Goal: Information Seeking & Learning: Check status

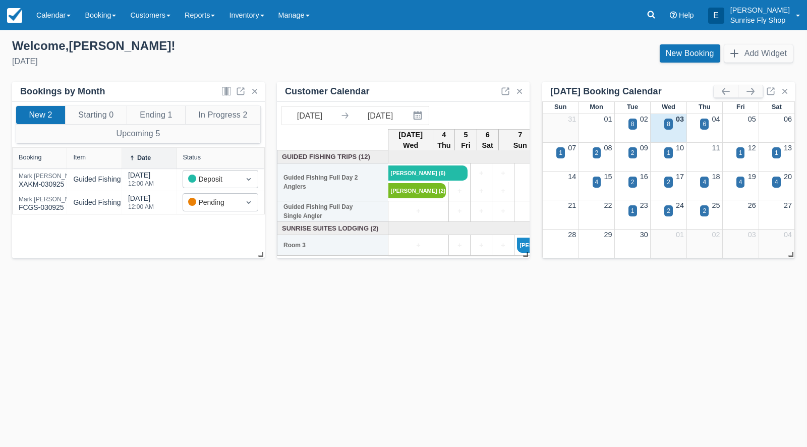
click at [56, 12] on link "Calendar" at bounding box center [53, 15] width 48 height 30
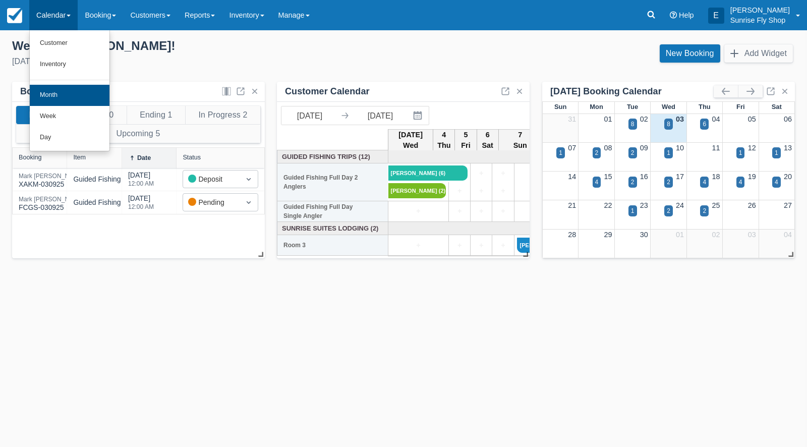
click at [65, 88] on link "Month" at bounding box center [70, 95] width 80 height 21
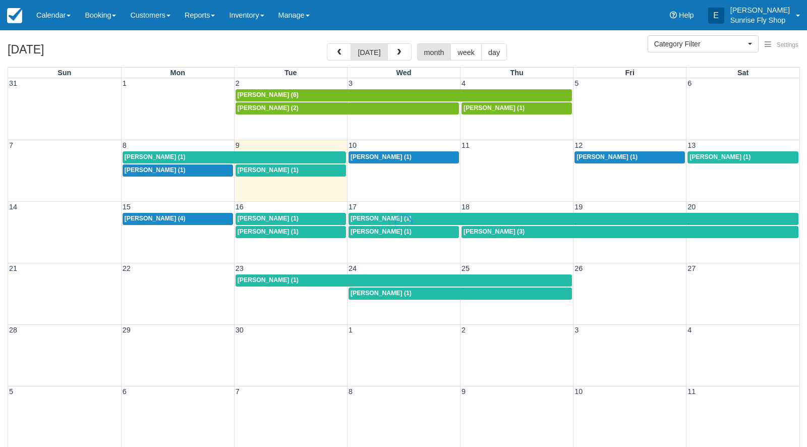
select select
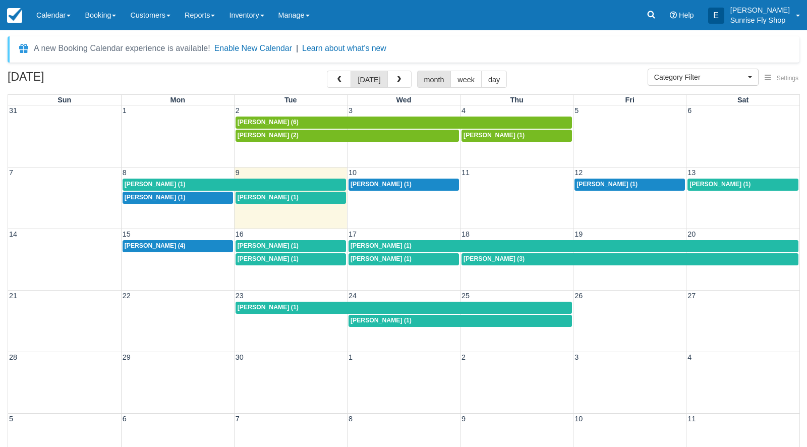
click at [257, 195] on span "Mark Wallin (1)" at bounding box center [268, 197] width 61 height 7
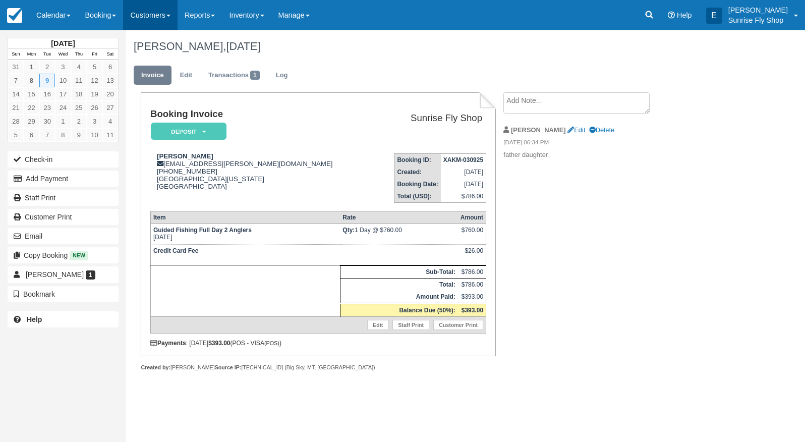
click at [159, 14] on link "Customers" at bounding box center [150, 15] width 55 height 30
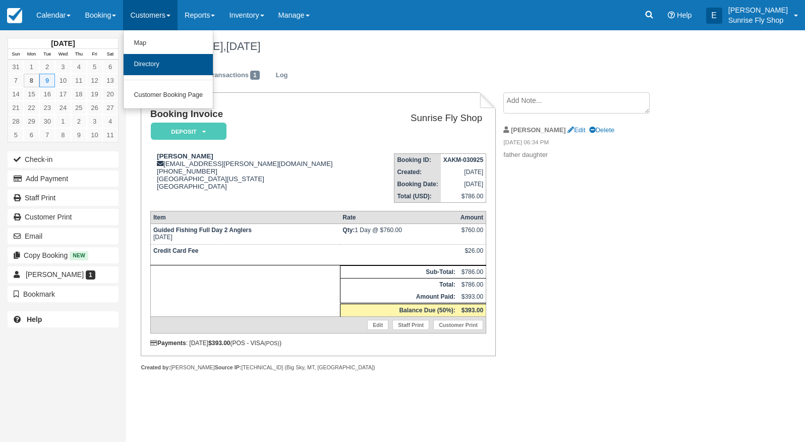
click at [155, 61] on link "Directory" at bounding box center [168, 64] width 89 height 21
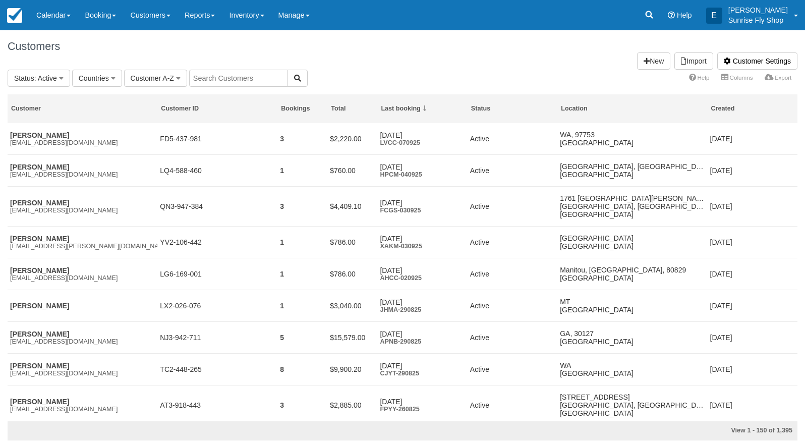
click at [220, 73] on input "text" at bounding box center [238, 78] width 99 height 17
type input "sch"
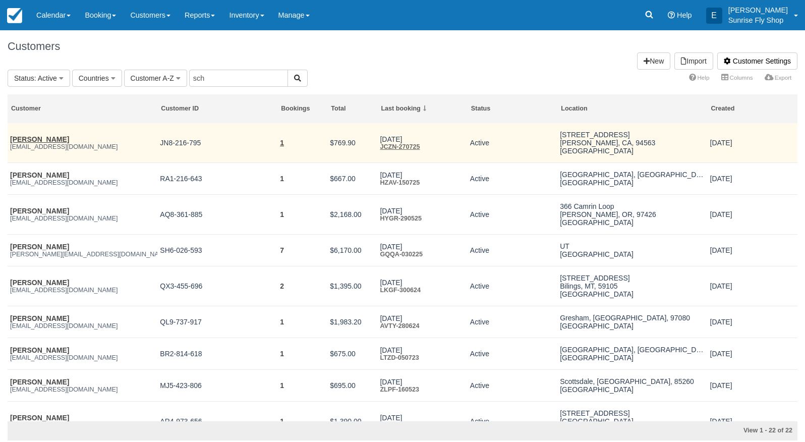
click at [40, 136] on link "John Schelling" at bounding box center [39, 139] width 59 height 8
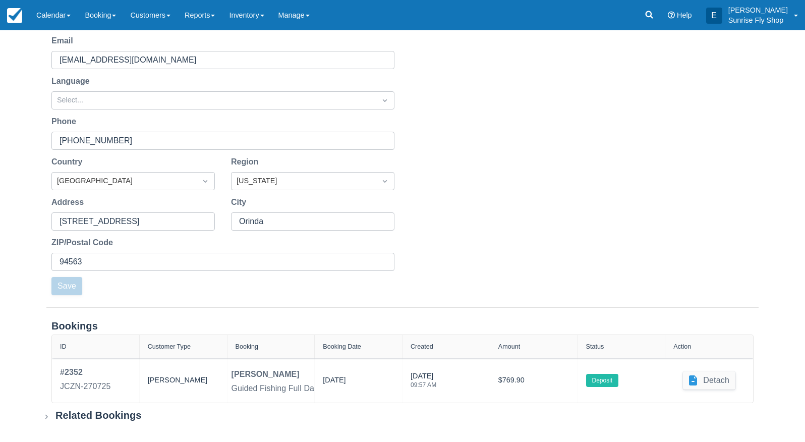
scroll to position [138, 0]
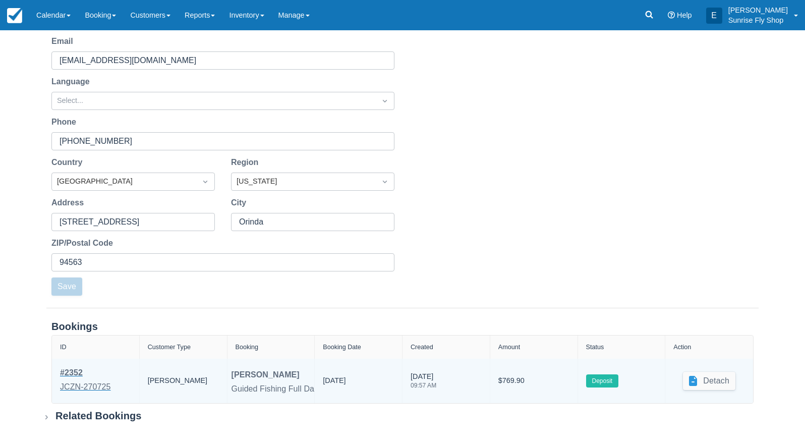
click at [80, 384] on div "JCZN-270725" at bounding box center [85, 387] width 50 height 12
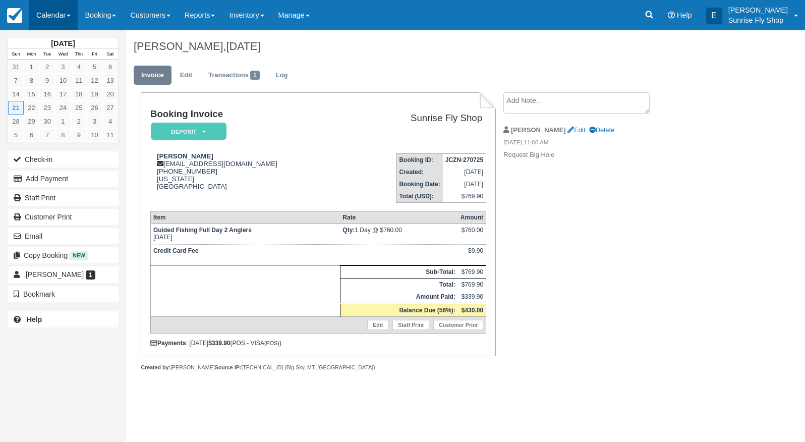
click at [42, 15] on link "Calendar" at bounding box center [53, 15] width 48 height 30
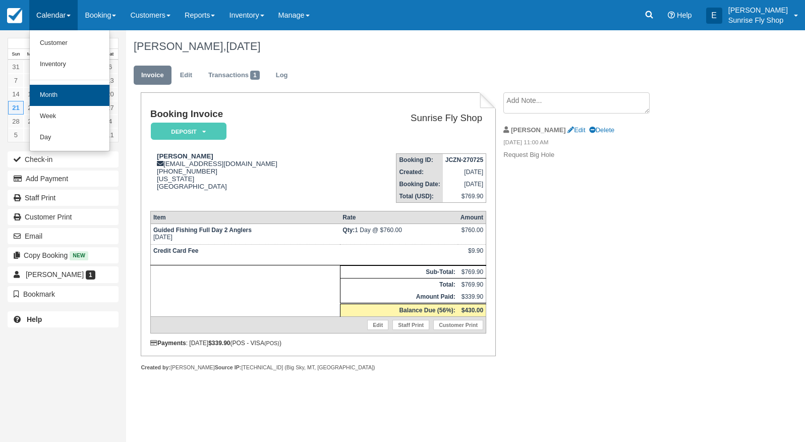
click at [46, 90] on link "Month" at bounding box center [70, 95] width 80 height 21
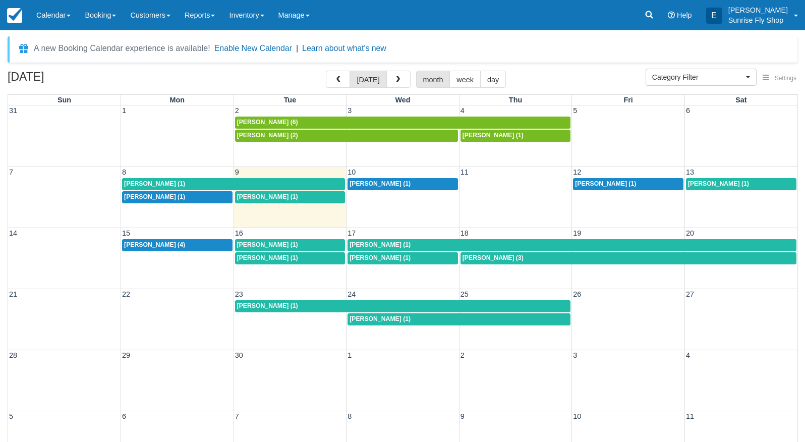
select select
click at [383, 183] on span "[PERSON_NAME] (1)" at bounding box center [380, 183] width 61 height 7
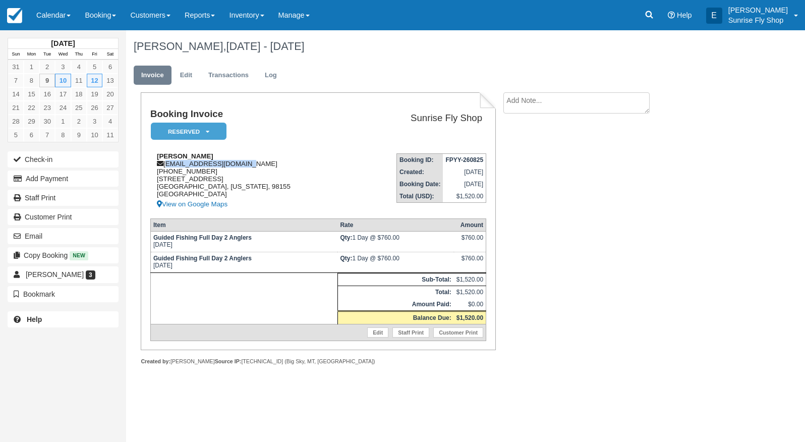
drag, startPoint x: 244, startPoint y: 164, endPoint x: 166, endPoint y: 165, distance: 77.7
click at [166, 165] on div "[PERSON_NAME] [EMAIL_ADDRESS][DOMAIN_NAME] [PHONE_NUMBER] [STREET_ADDRESS][US_S…" at bounding box center [252, 181] width 205 height 58
click at [43, 16] on link "Calendar" at bounding box center [53, 15] width 48 height 30
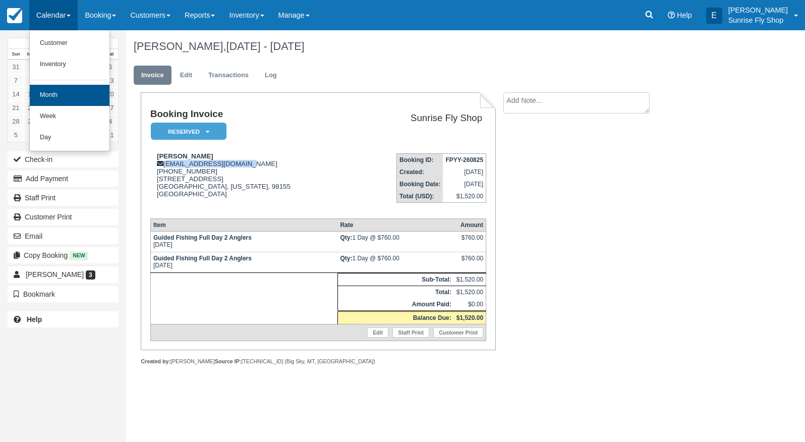
click at [58, 92] on link "Month" at bounding box center [70, 95] width 80 height 21
